Goal: Task Accomplishment & Management: Use online tool/utility

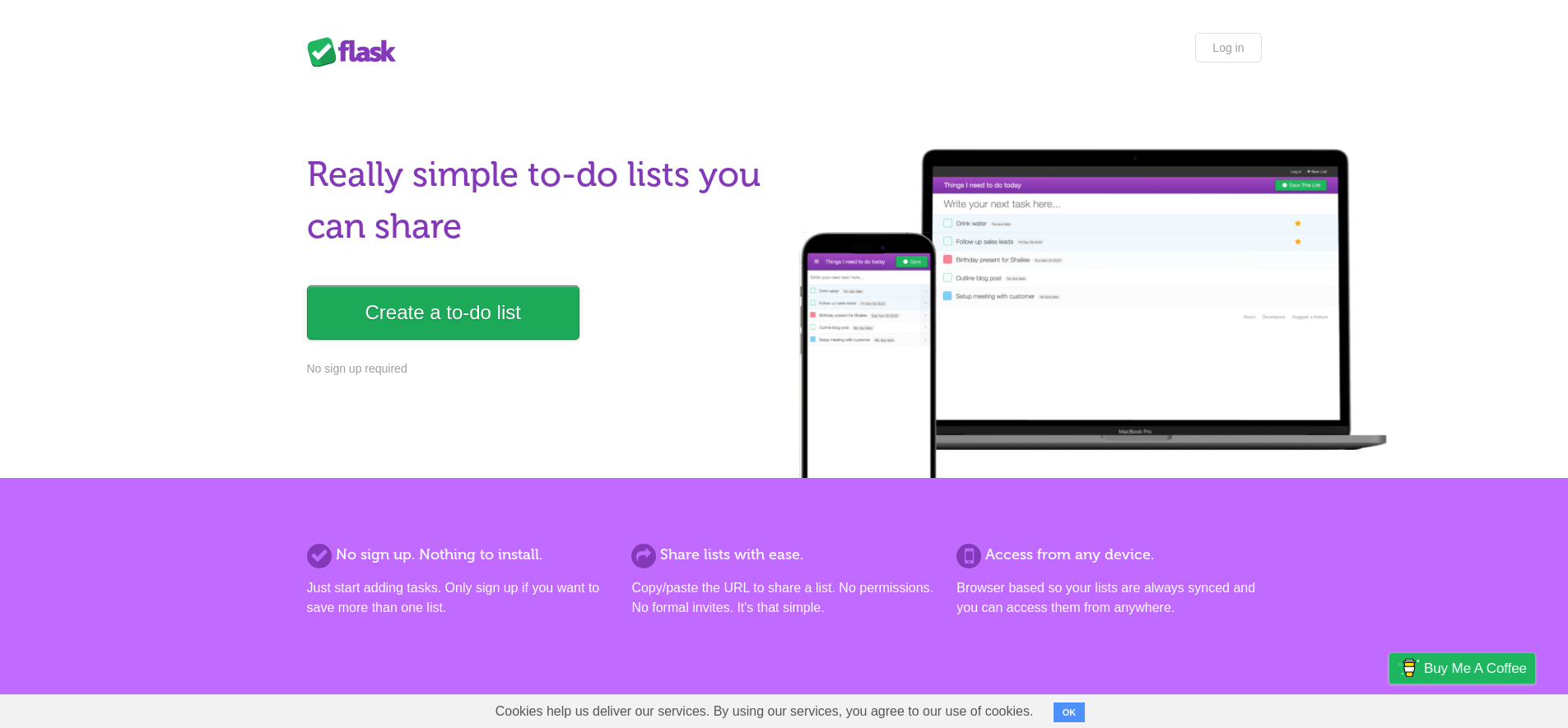
click at [470, 327] on link "Create a to-do list" at bounding box center [443, 312] width 273 height 54
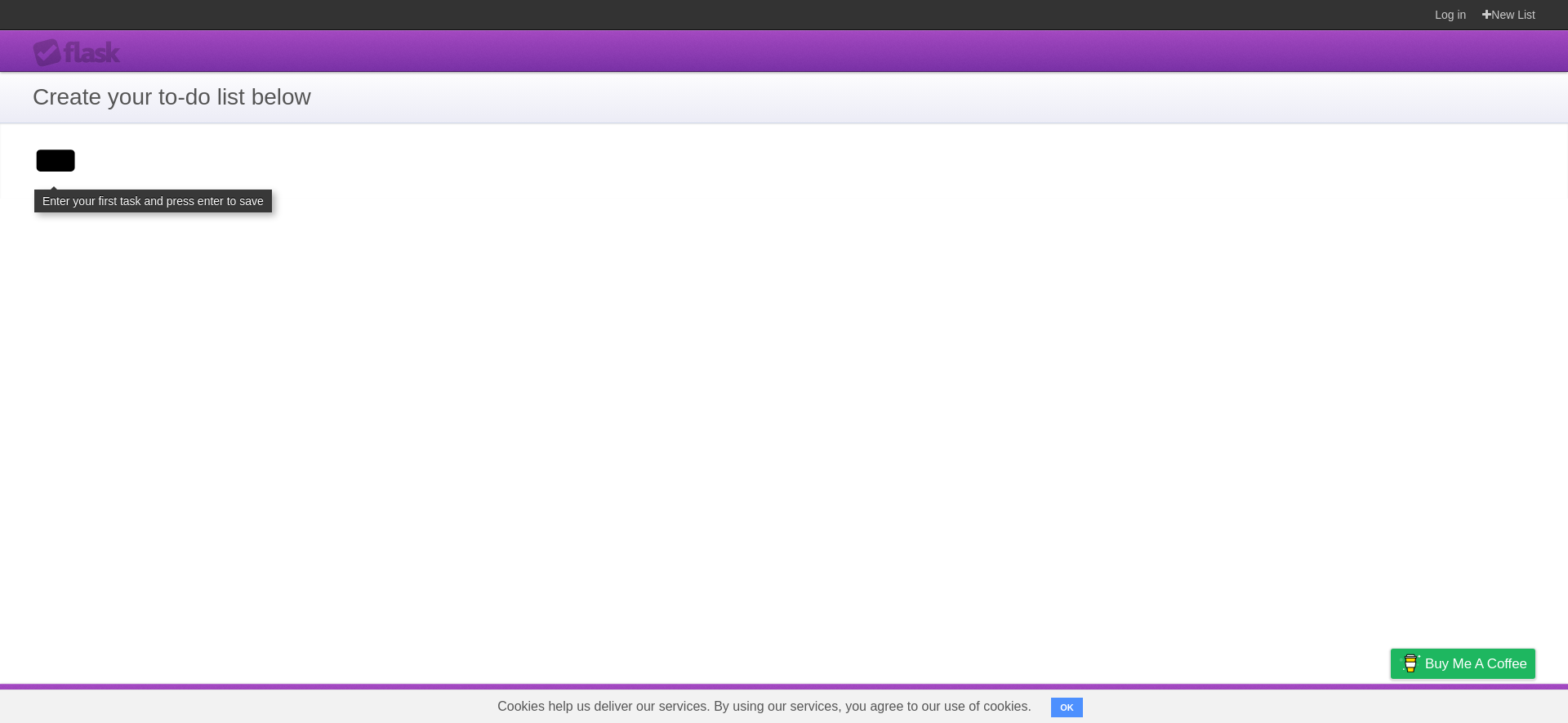
click input "**********" at bounding box center [0, 0] width 0 height 0
type input "*******"
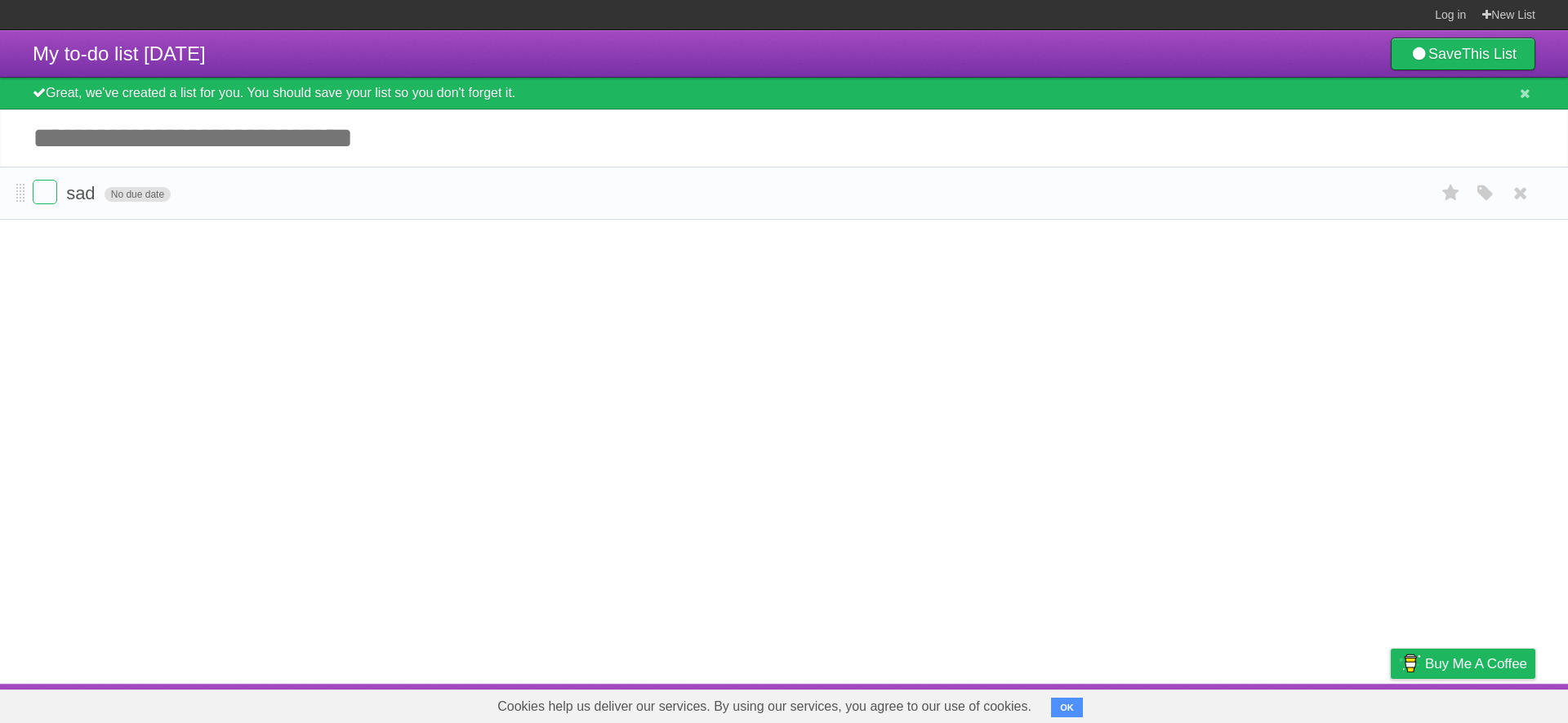
click at [115, 192] on span "No due date" at bounding box center [138, 194] width 67 height 15
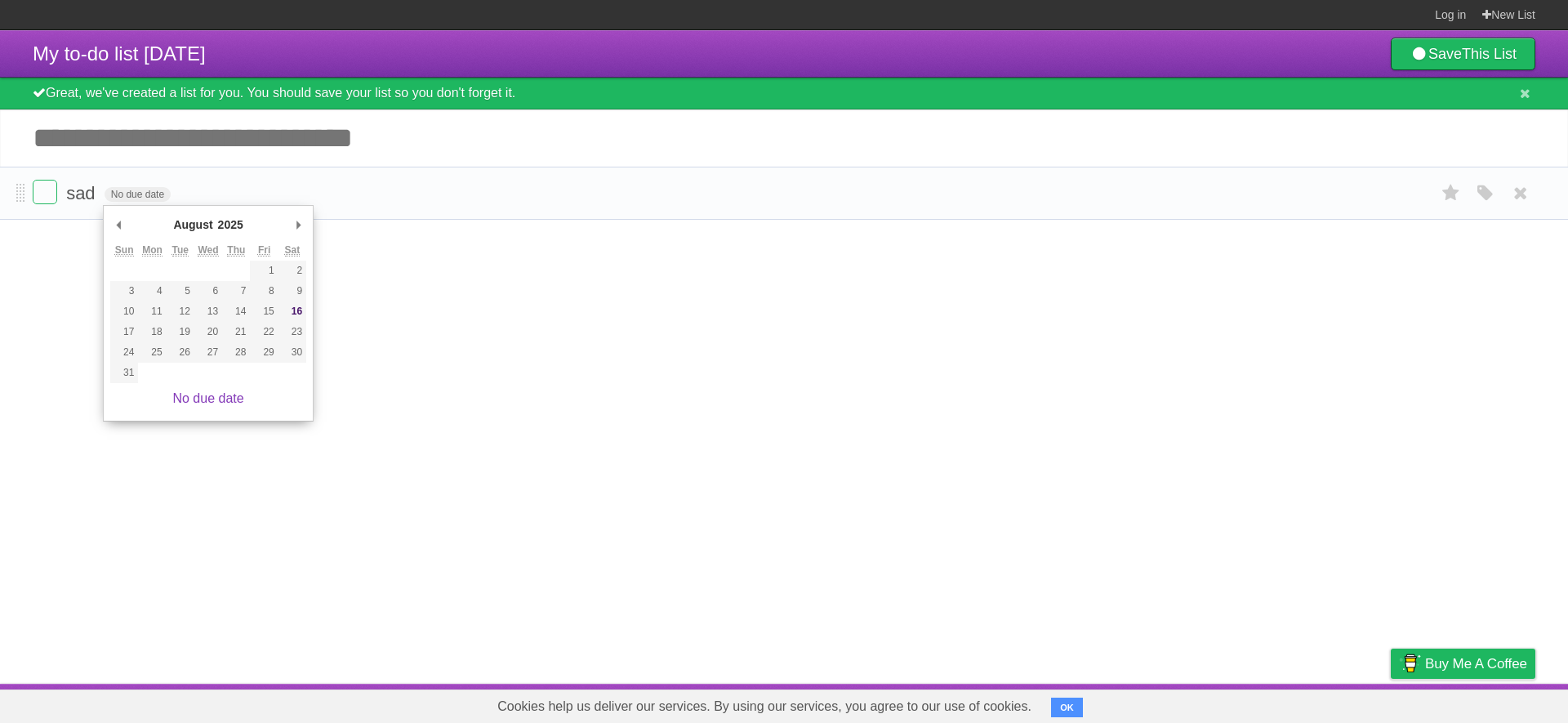
click at [965, 192] on form "sad No due date White Red Blue Green Purple Orange" at bounding box center [784, 194] width 1503 height 27
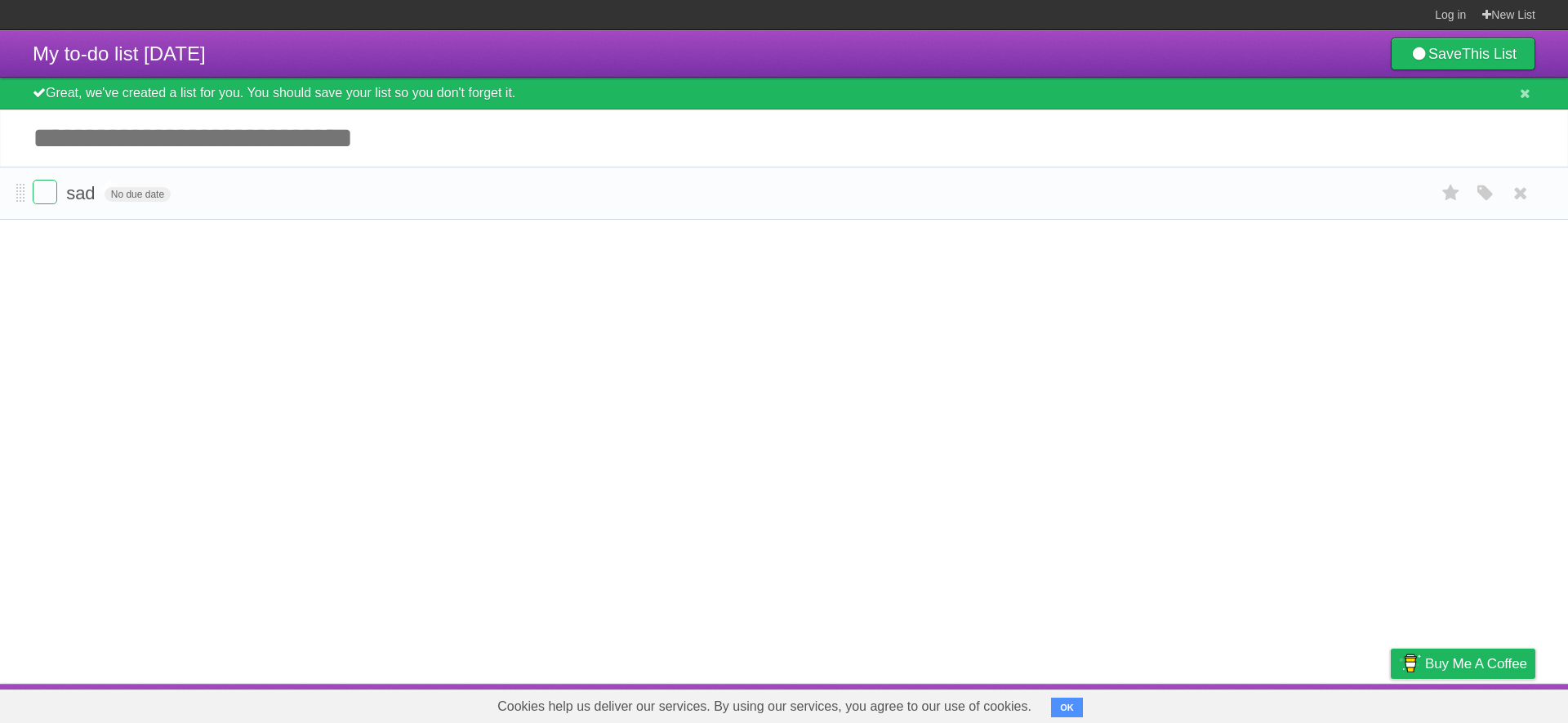
click at [80, 195] on span "sad" at bounding box center [83, 193] width 32 height 20
click at [80, 195] on input "***" at bounding box center [81, 194] width 29 height 21
type input "*"
type input "**********"
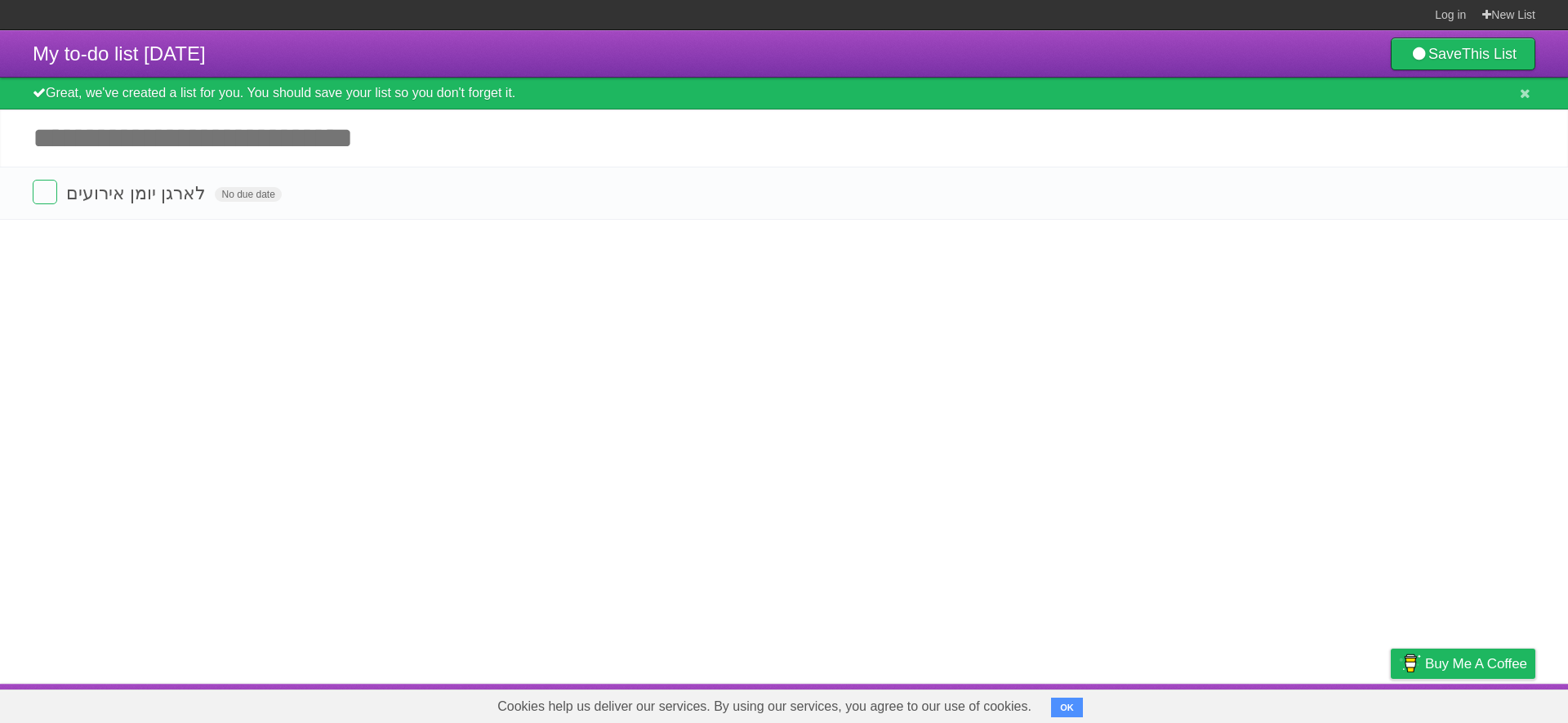
click at [170, 271] on article "My to-do list 08/16/2025 Save This List Great, we've created a list for you. Yo…" at bounding box center [784, 357] width 1568 height 654
click at [728, 349] on article "My to-do list 08/16/2025 Save This List Great, we've created a list for you. Yo…" at bounding box center [784, 357] width 1568 height 654
click at [685, 291] on article "My to-do list 08/16/2025 Save This List Great, we've created a list for you. Yo…" at bounding box center [784, 357] width 1568 height 654
click at [429, 279] on article "My to-do list 08/16/2025 Save This List Great, we've created a list for you. Yo…" at bounding box center [784, 357] width 1568 height 654
click at [1438, 50] on link "Save This List" at bounding box center [1463, 54] width 144 height 32
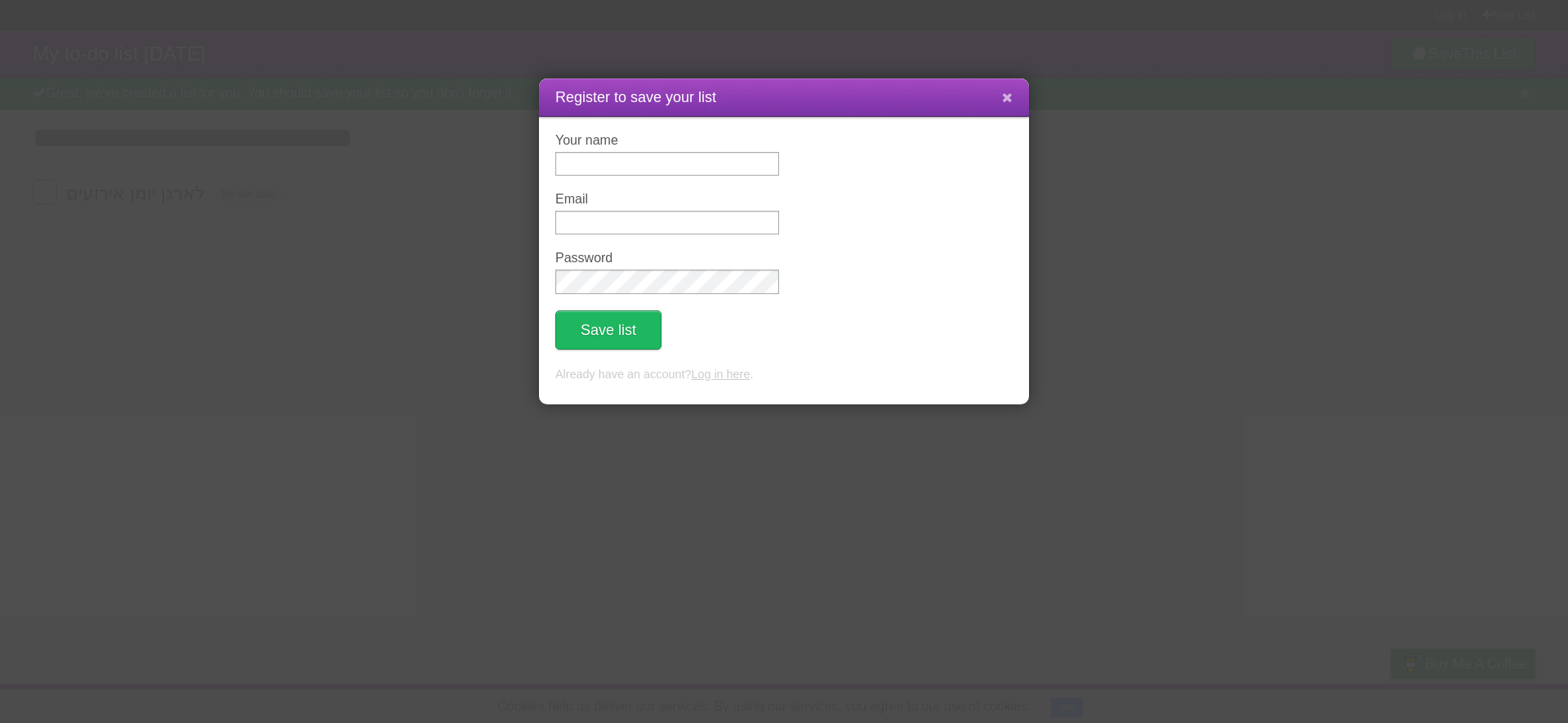
click at [1018, 90] on button at bounding box center [1008, 98] width 35 height 31
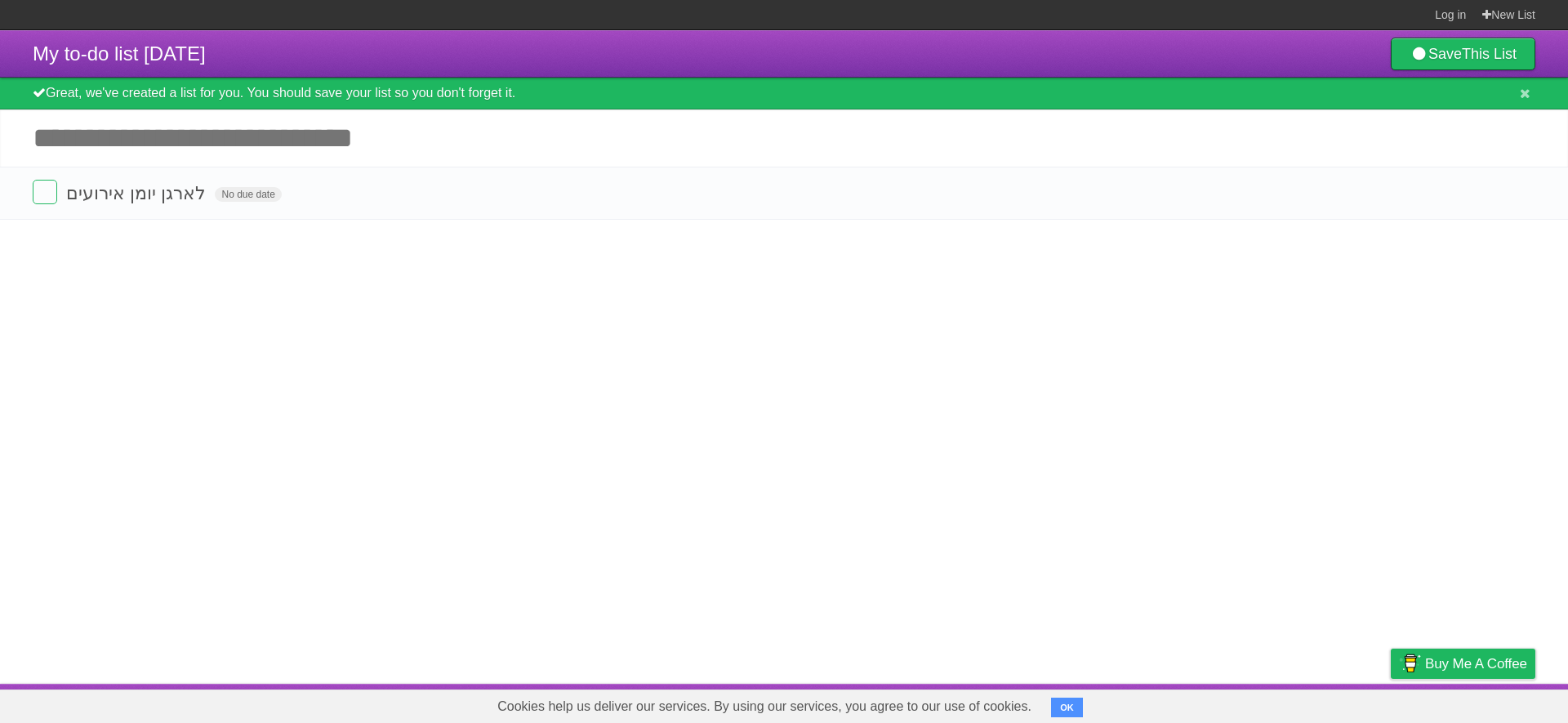
click at [344, 471] on article "My to-do list 08/16/2025 Save This List Great, we've created a list for you. Yo…" at bounding box center [784, 357] width 1568 height 654
click at [346, 260] on article "My to-do list 08/16/2025 Save This List Great, we've created a list for you. Yo…" at bounding box center [784, 357] width 1568 height 654
click at [321, 237] on article "My to-do list 08/16/2025 Save This List Great, we've created a list for you. Yo…" at bounding box center [784, 357] width 1568 height 654
click at [307, 192] on form "לארגן יומן אירועים No due date White Red Blue Green Purple Orange" at bounding box center [784, 194] width 1503 height 27
click at [322, 292] on article "My to-do list 08/16/2025 Save This List Great, we've created a list for you. Yo…" at bounding box center [784, 357] width 1568 height 654
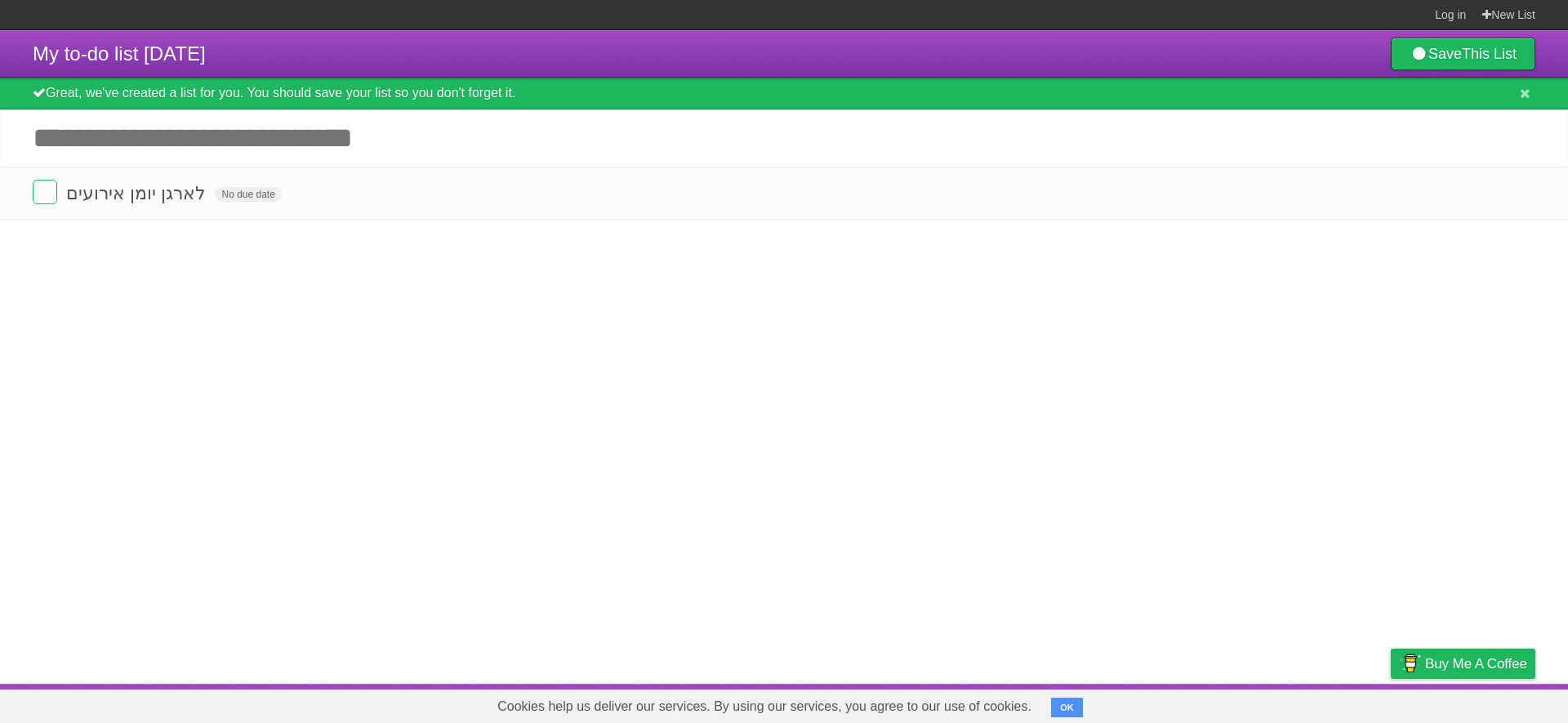
drag, startPoint x: 224, startPoint y: 312, endPoint x: 274, endPoint y: 322, distance: 51.0
click at [224, 312] on article "My to-do list 08/16/2025 Save This List Great, we've created a list for you. Yo…" at bounding box center [784, 357] width 1568 height 654
click at [1051, 703] on button "OK" at bounding box center [1066, 708] width 32 height 20
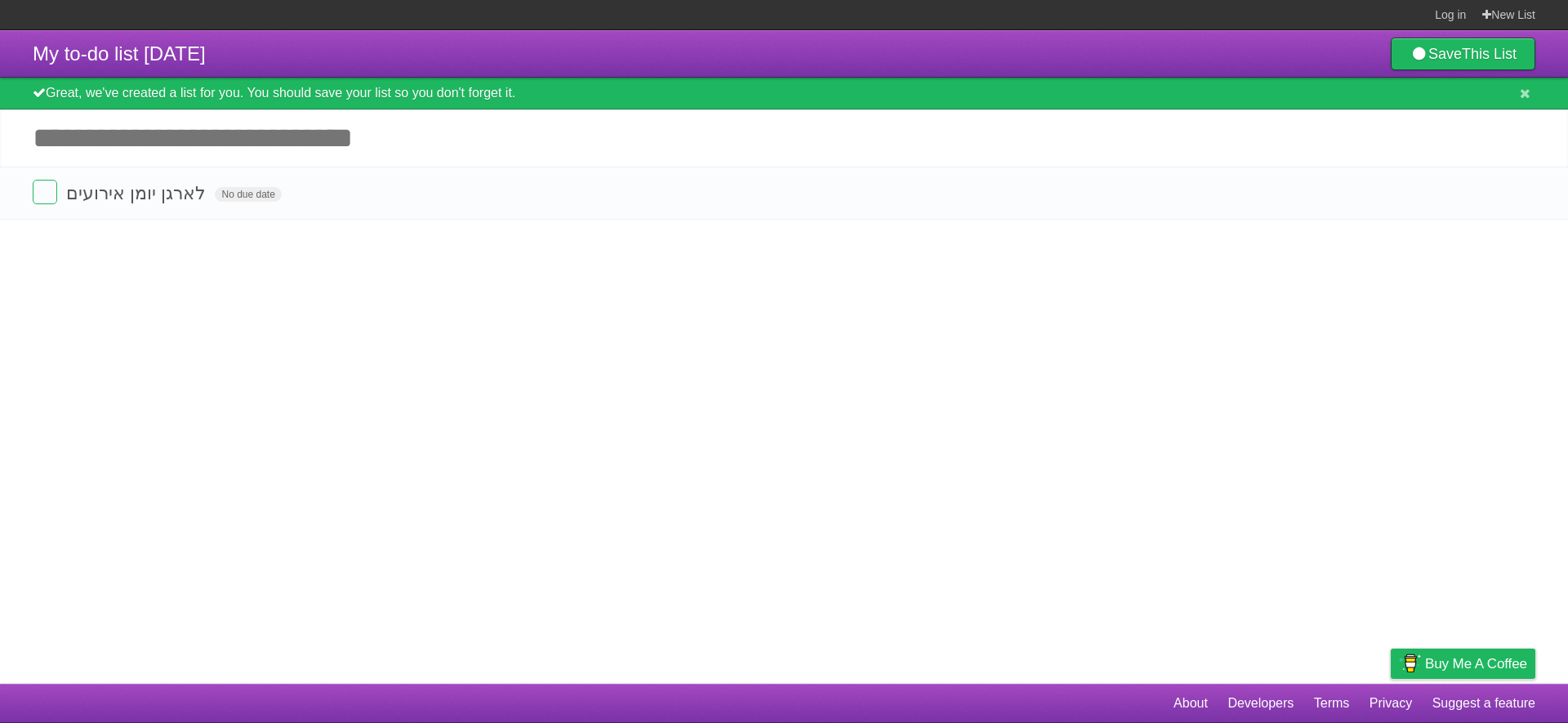
drag, startPoint x: 319, startPoint y: 380, endPoint x: 221, endPoint y: 312, distance: 119.3
click at [316, 379] on article "My to-do list 08/16/2025 Save This List Great, we've created a list for you. Yo…" at bounding box center [784, 357] width 1568 height 654
click at [116, 312] on article "My to-do list 08/16/2025 Save This List Great, we've created a list for you. Yo…" at bounding box center [784, 357] width 1568 height 654
